Goal: Communication & Community: Share content

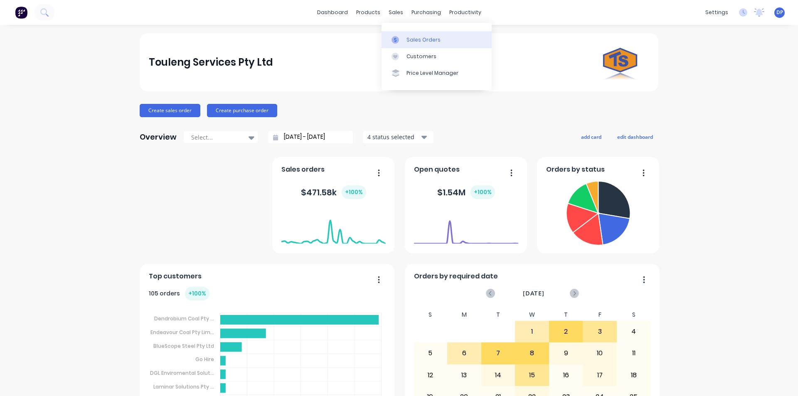
click at [433, 42] on div "Sales Orders" at bounding box center [423, 39] width 34 height 7
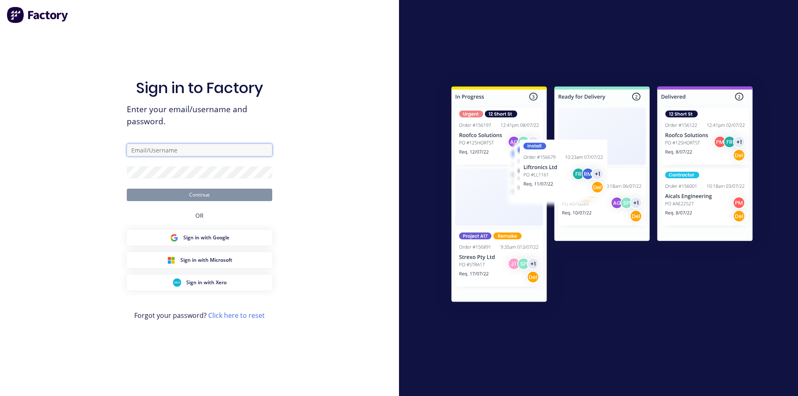
type input "[EMAIL_ADDRESS][DOMAIN_NAME]"
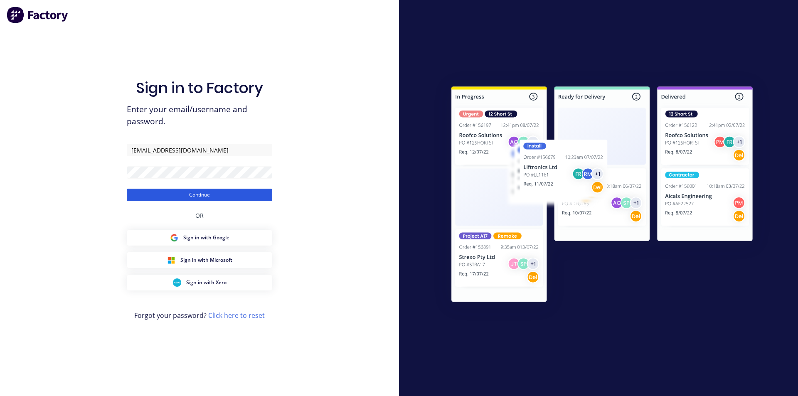
click at [200, 191] on button "Continue" at bounding box center [199, 195] width 145 height 12
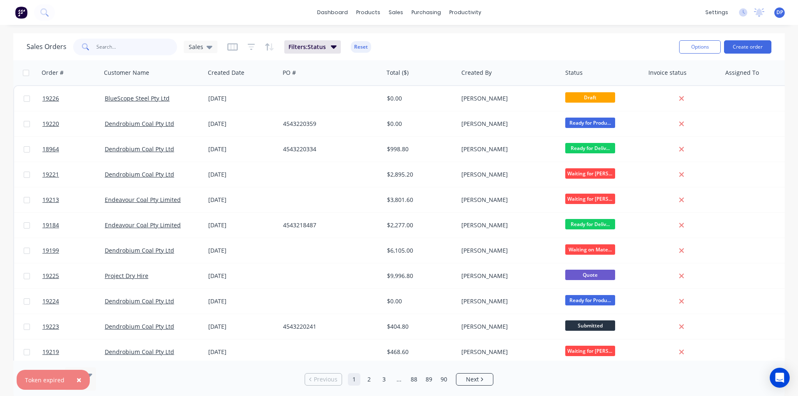
click at [125, 47] on input "text" at bounding box center [136, 47] width 81 height 17
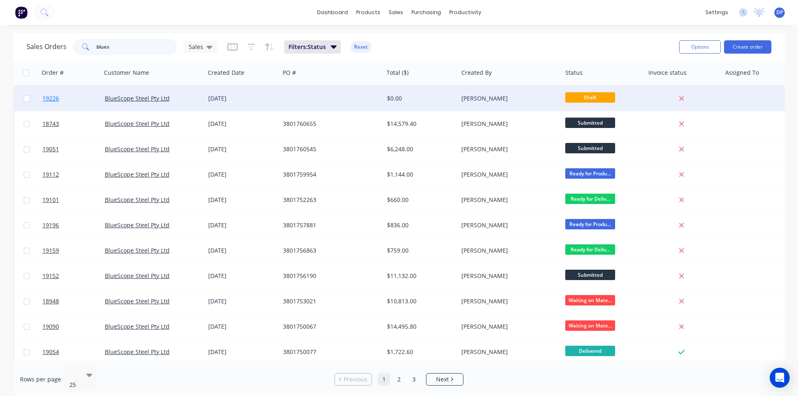
type input "blues"
click at [54, 94] on link "19226" at bounding box center [73, 98] width 62 height 25
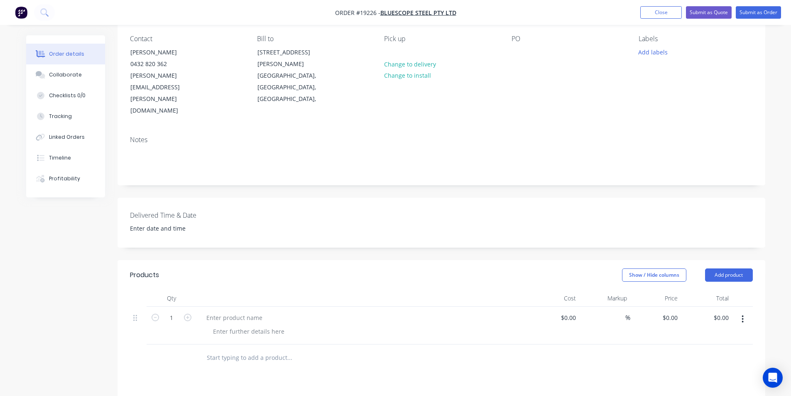
scroll to position [83, 0]
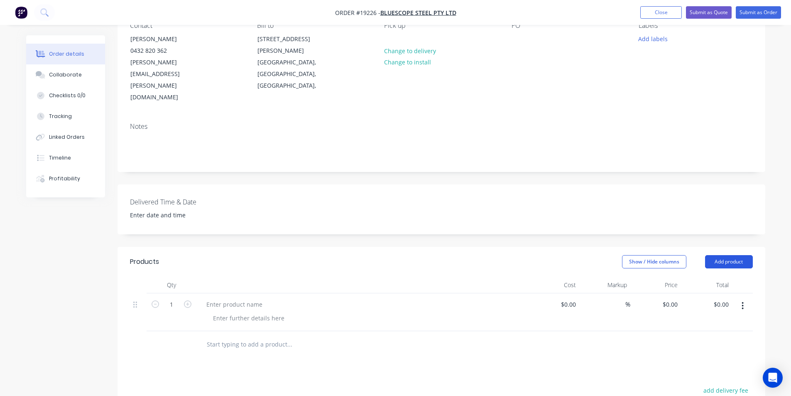
click at [735, 255] on button "Add product" at bounding box center [729, 261] width 48 height 13
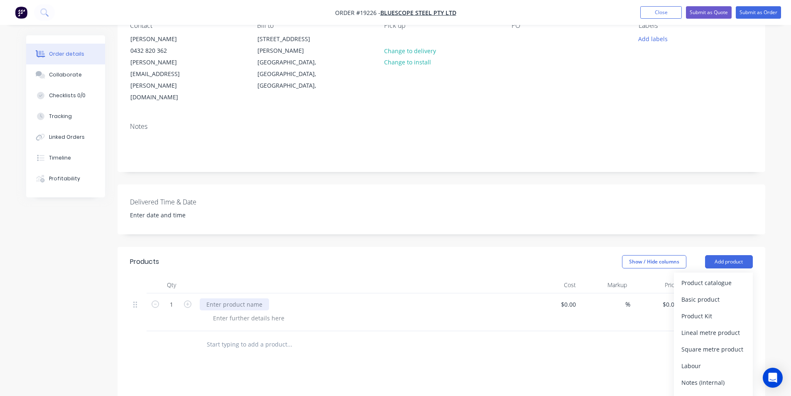
click at [250, 298] on div at bounding box center [234, 304] width 69 height 12
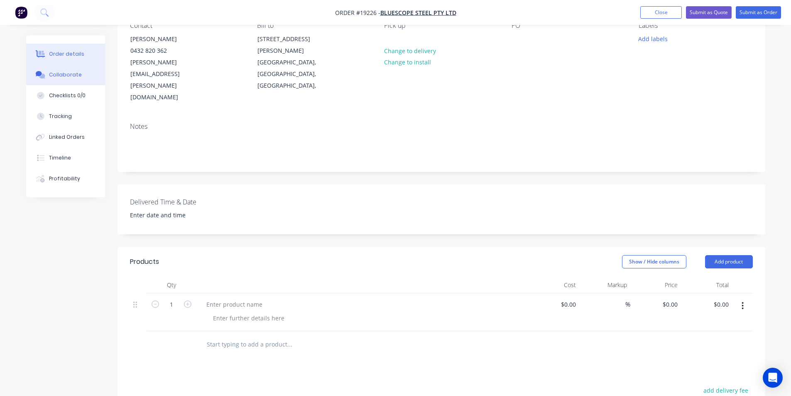
click at [61, 76] on div "Collaborate" at bounding box center [65, 74] width 33 height 7
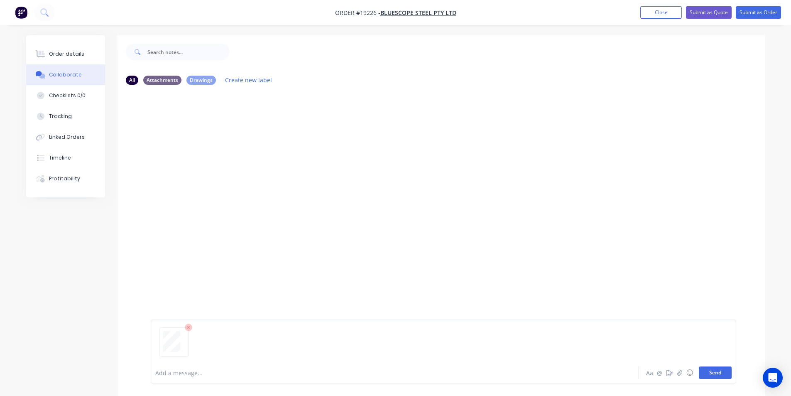
click at [727, 376] on button "Send" at bounding box center [715, 372] width 33 height 12
click at [680, 371] on icon "button" at bounding box center [679, 373] width 5 height 6
click at [719, 375] on button "Send" at bounding box center [715, 372] width 33 height 12
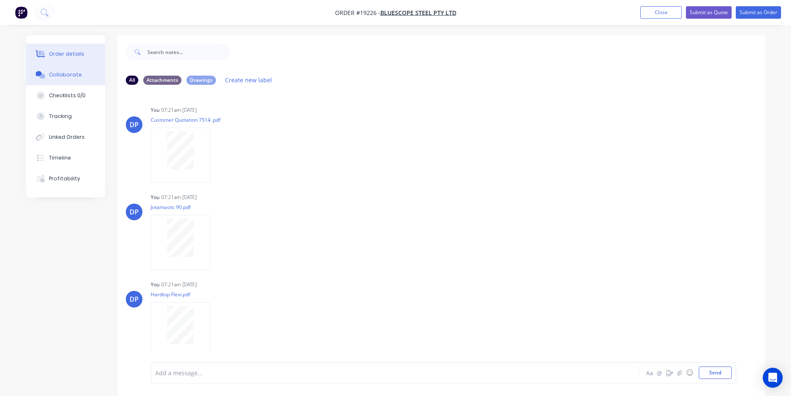
click at [51, 56] on div "Order details" at bounding box center [66, 53] width 35 height 7
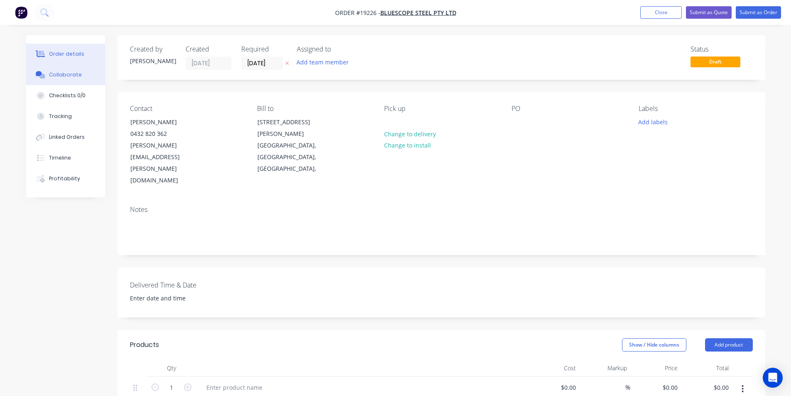
click at [72, 79] on button "Collaborate" at bounding box center [65, 74] width 79 height 21
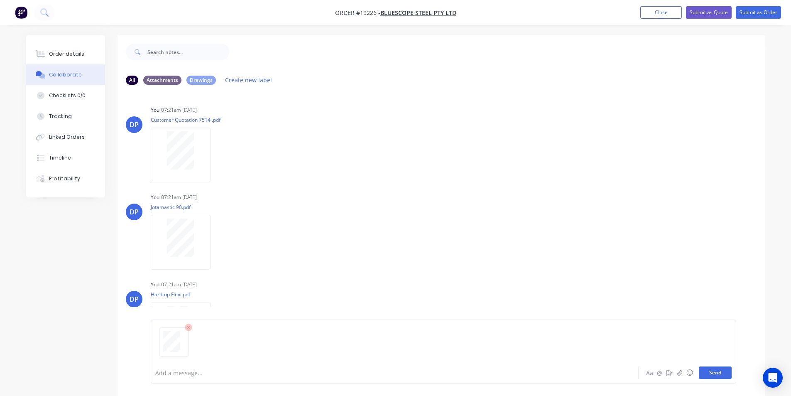
click at [722, 375] on button "Send" at bounding box center [715, 372] width 33 height 12
click at [73, 56] on div "Order details" at bounding box center [66, 53] width 35 height 7
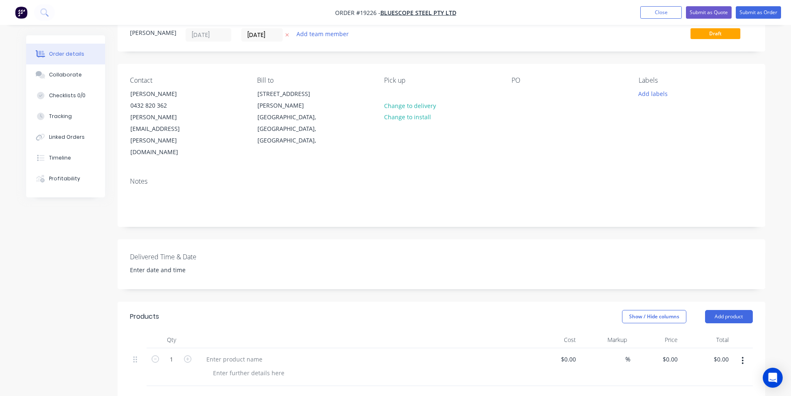
scroll to position [125, 0]
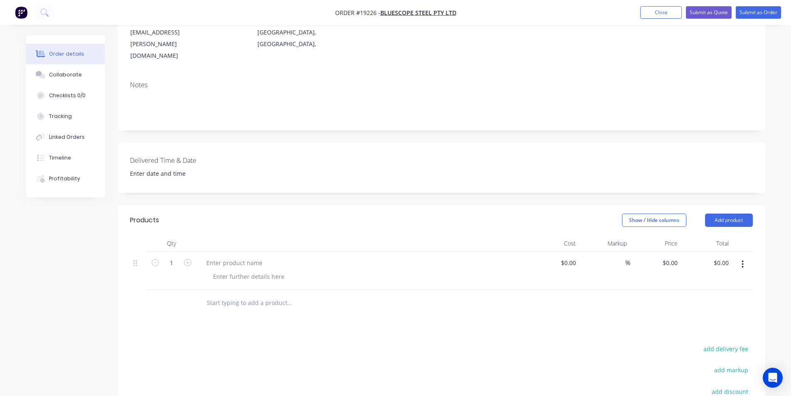
click at [228, 252] on div at bounding box center [362, 271] width 332 height 38
click at [229, 257] on div at bounding box center [234, 263] width 69 height 12
click at [216, 257] on div at bounding box center [234, 263] width 69 height 12
click at [67, 78] on div "Collaborate" at bounding box center [65, 74] width 33 height 7
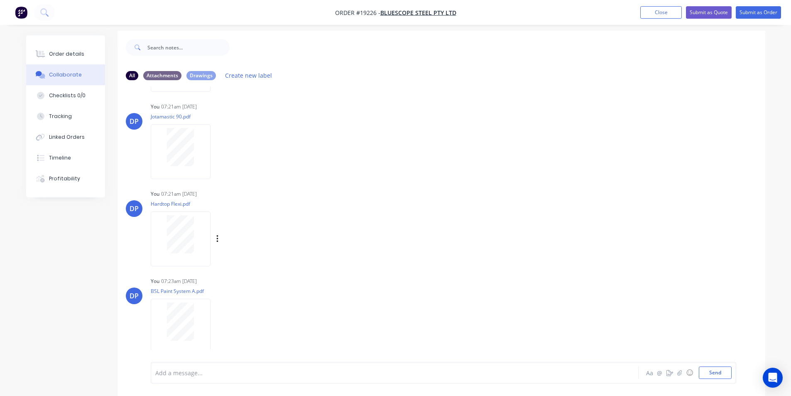
scroll to position [12, 0]
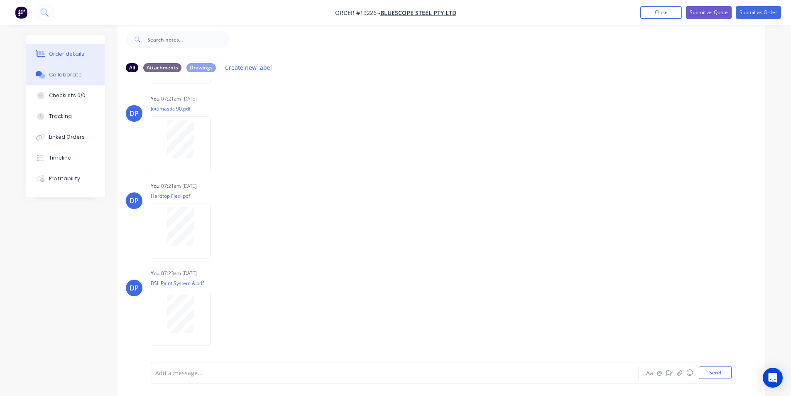
click at [62, 53] on div "Order details" at bounding box center [66, 53] width 35 height 7
